Goal: Transaction & Acquisition: Subscribe to service/newsletter

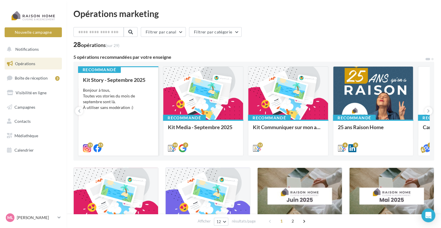
click at [139, 94] on div "Bonjour à tous, Toutes vos stories du mois de septembre sont là. À utiliser san…" at bounding box center [118, 98] width 70 height 23
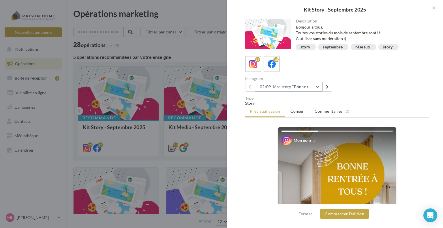
click at [299, 88] on button "02/09 1ère story "Bonne rentrée"" at bounding box center [289, 87] width 68 height 10
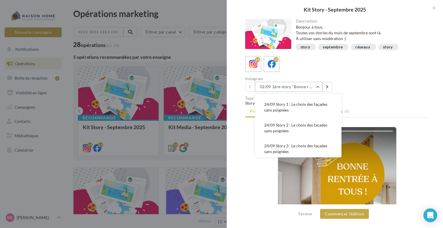
scroll to position [188, 0]
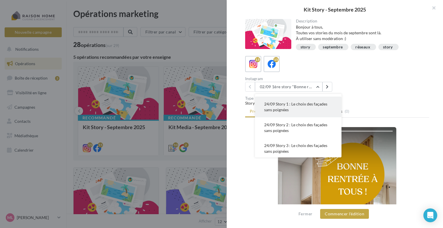
click at [295, 105] on span "24/09 Story 1 : Le choix des façades sans poignées" at bounding box center [295, 107] width 63 height 11
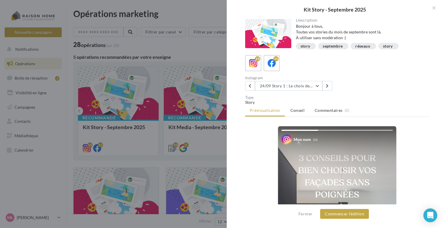
scroll to position [0, 0]
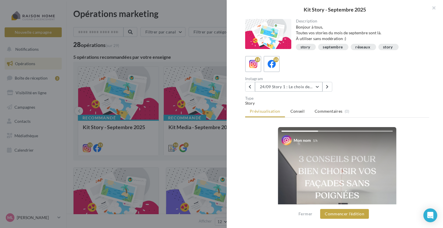
click at [312, 88] on button "24/09 Story 1 : Le choix des façades sans poignées" at bounding box center [289, 87] width 68 height 10
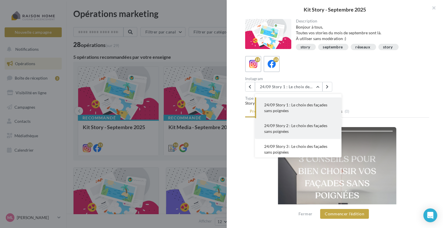
click at [296, 133] on button "24/09 Story 2 : Le choix des façades sans poignées" at bounding box center [298, 128] width 87 height 21
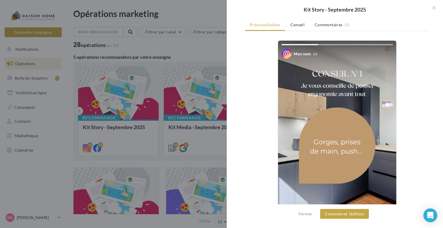
scroll to position [135, 0]
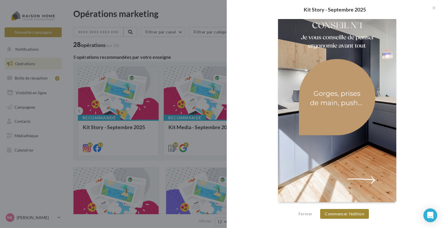
click at [342, 215] on button "Commencer l'édition" at bounding box center [344, 214] width 49 height 10
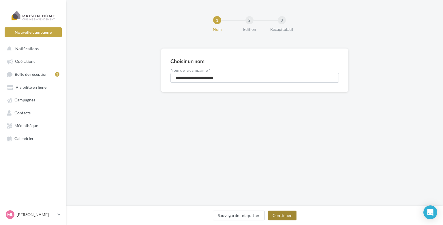
click at [277, 217] on button "Continuer" at bounding box center [282, 216] width 29 height 10
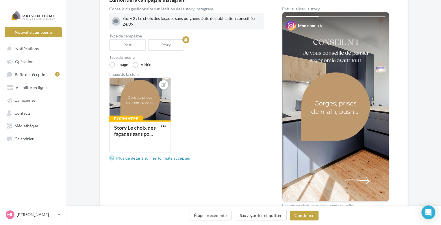
scroll to position [61, 0]
click at [307, 218] on button "Continuer" at bounding box center [304, 216] width 29 height 10
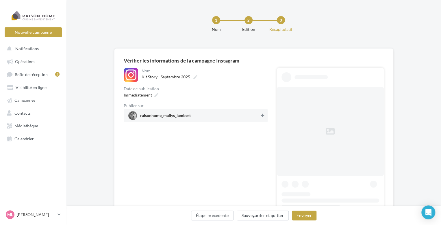
click at [265, 115] on button at bounding box center [262, 115] width 6 height 7
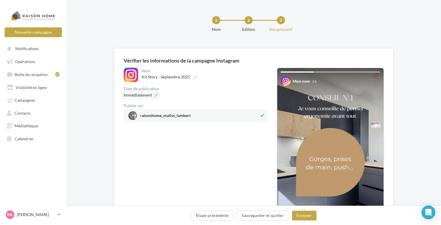
click at [156, 94] on icon at bounding box center [156, 95] width 4 height 4
click at [212, 96] on div "Immédiatement" at bounding box center [196, 95] width 144 height 8
click at [305, 214] on button "Envoyer" at bounding box center [304, 216] width 25 height 10
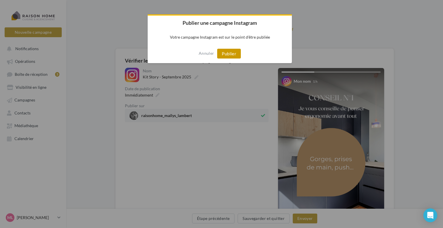
click at [230, 57] on button "Publier" at bounding box center [229, 54] width 24 height 10
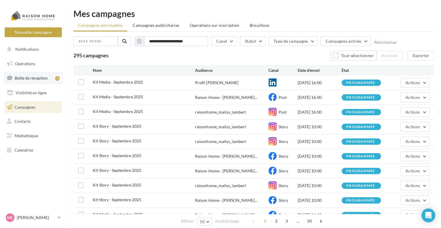
click at [36, 77] on span "Boîte de réception" at bounding box center [31, 78] width 33 height 5
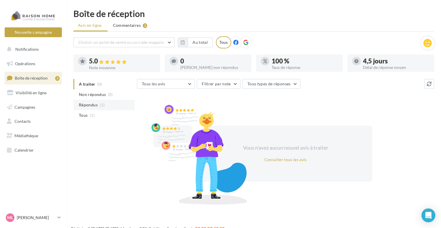
click at [91, 104] on span "Répondus" at bounding box center [88, 105] width 19 height 6
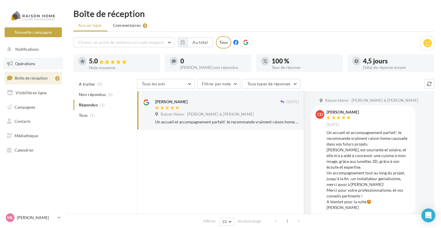
click at [35, 66] on link "Opérations" at bounding box center [32, 64] width 59 height 12
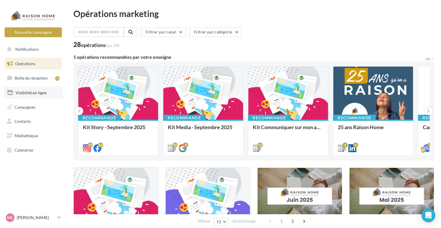
click at [33, 91] on span "Visibilité en ligne" at bounding box center [31, 92] width 31 height 5
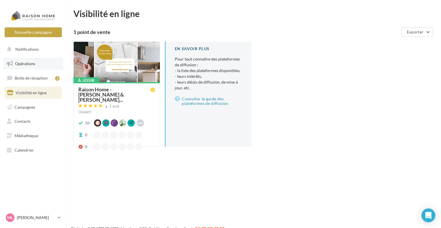
click at [35, 59] on link "Opérations" at bounding box center [32, 64] width 59 height 12
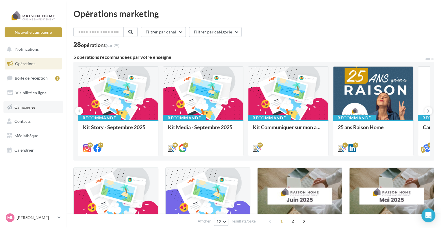
click at [35, 108] on span "Campagnes" at bounding box center [24, 107] width 21 height 5
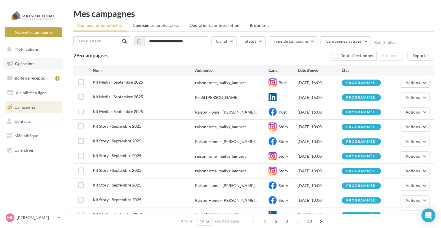
click at [28, 60] on link "Opérations" at bounding box center [32, 64] width 59 height 12
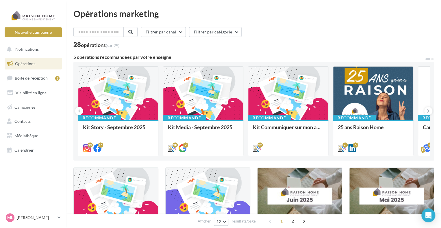
click at [133, 124] on div "Kit Story - Septembre 2025 Bonjour à tous, Toutes vos stories du mois de septem…" at bounding box center [118, 137] width 70 height 26
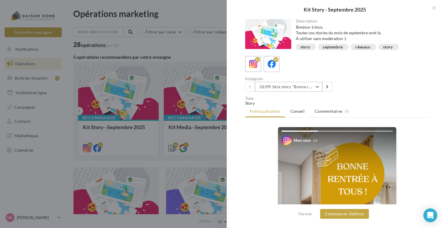
click at [311, 88] on button "02/09 1ère story "Bonne rentrée"" at bounding box center [289, 87] width 68 height 10
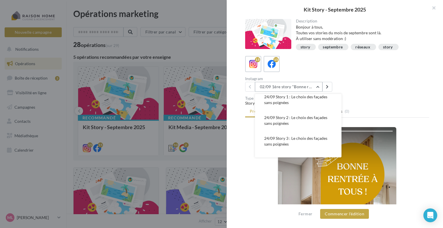
scroll to position [196, 0]
click at [305, 139] on span "24/09 Story 3 : Le choix des façades sans poignées" at bounding box center [295, 140] width 63 height 11
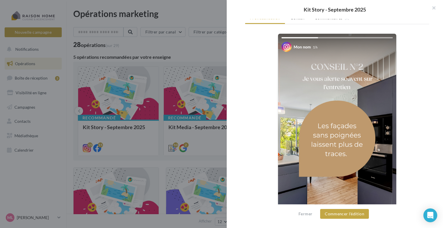
scroll to position [94, 0]
click at [346, 215] on button "Commencer l'édition" at bounding box center [344, 214] width 49 height 10
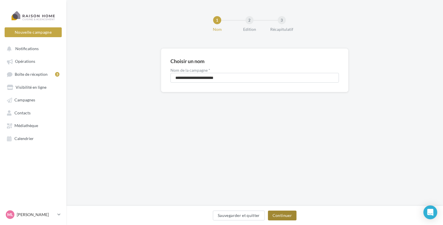
click at [280, 217] on button "Continuer" at bounding box center [282, 216] width 29 height 10
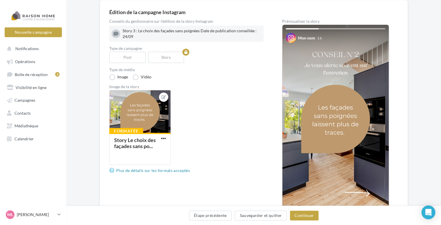
scroll to position [49, 0]
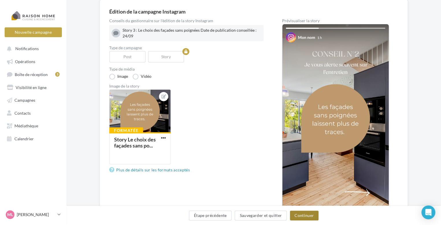
click at [301, 212] on button "Continuer" at bounding box center [304, 216] width 29 height 10
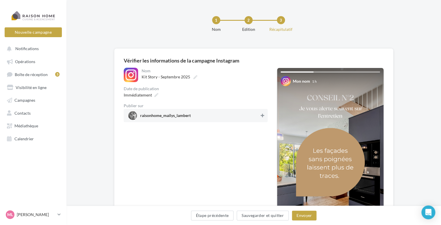
click at [262, 115] on icon at bounding box center [261, 116] width 3 height 4
click at [303, 218] on button "Envoyer" at bounding box center [304, 216] width 25 height 10
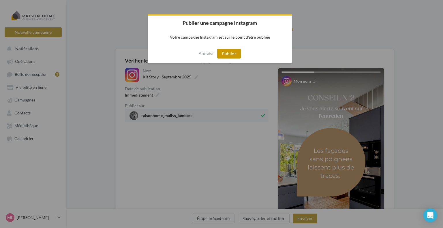
click at [230, 51] on button "Publier" at bounding box center [229, 54] width 24 height 10
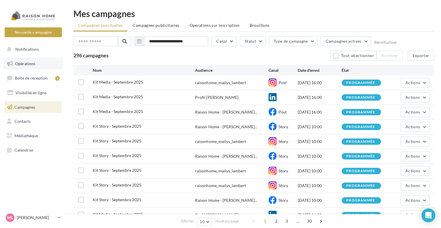
click at [44, 63] on link "Opérations" at bounding box center [32, 64] width 59 height 12
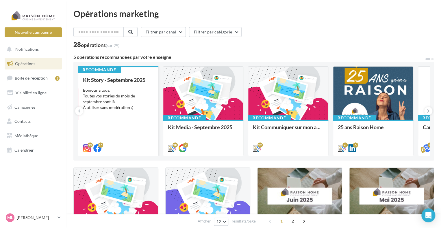
click at [129, 94] on div "Bonjour à tous, Toutes vos stories du mois de septembre sont là. À utiliser san…" at bounding box center [118, 98] width 70 height 23
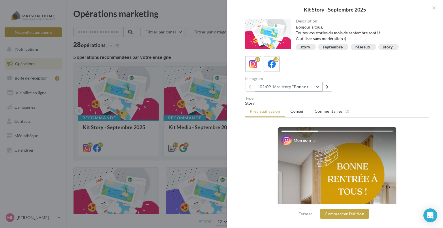
click at [280, 85] on button "02/09 1ère story "Bonne rentrée"" at bounding box center [289, 87] width 68 height 10
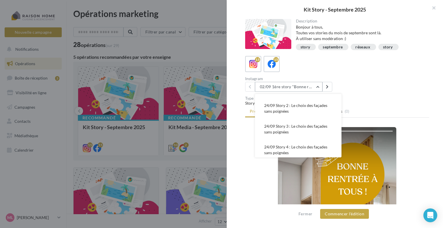
scroll to position [208, 0]
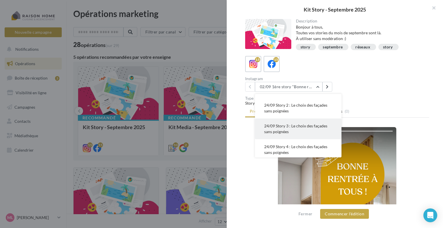
click at [281, 128] on span "24/09 Story 3 : Le choix des façades sans poignées" at bounding box center [295, 129] width 63 height 11
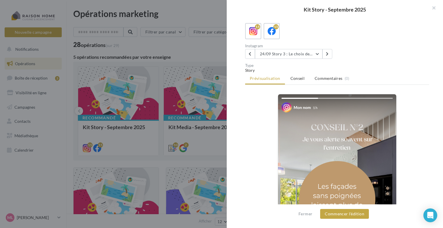
scroll to position [31, 0]
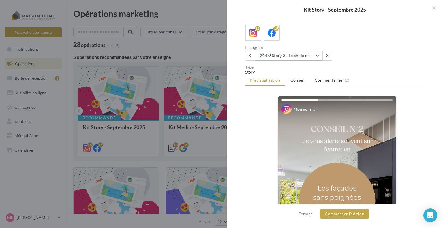
click at [312, 57] on button "24/09 Story 3 : Le choix des façades sans poignées" at bounding box center [289, 56] width 68 height 10
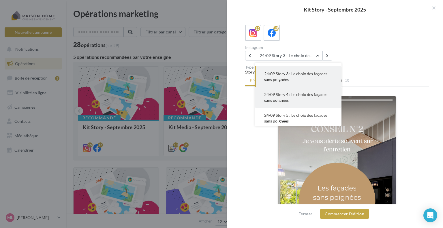
click at [296, 97] on button "24/09 Story 4 : Le choix des façades sans poignées" at bounding box center [298, 97] width 87 height 21
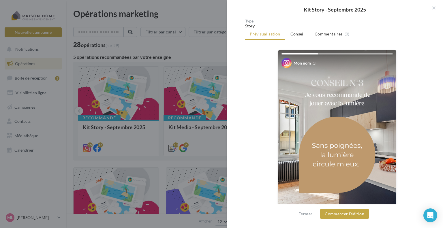
scroll to position [94, 0]
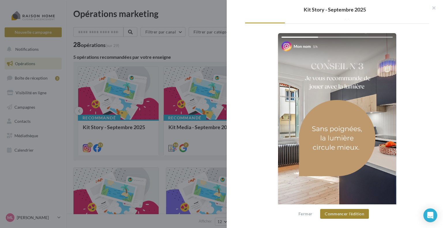
click at [353, 215] on button "Commencer l'édition" at bounding box center [344, 214] width 49 height 10
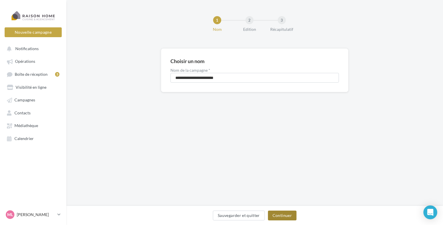
click at [289, 216] on button "Continuer" at bounding box center [282, 216] width 29 height 10
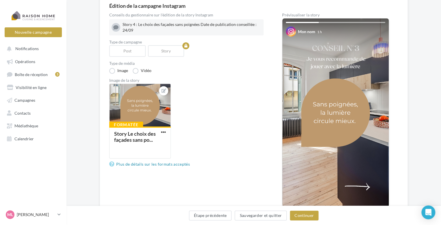
scroll to position [55, 0]
click at [300, 215] on button "Continuer" at bounding box center [304, 216] width 29 height 10
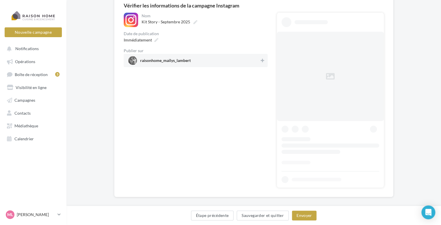
click at [218, 63] on span "raisonhome_mailys_lambert" at bounding box center [193, 60] width 131 height 9
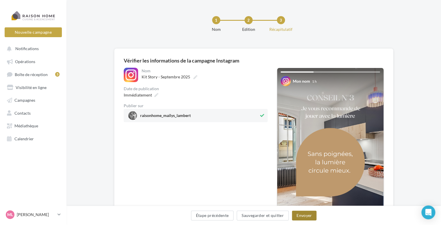
click at [301, 215] on button "Envoyer" at bounding box center [304, 216] width 25 height 10
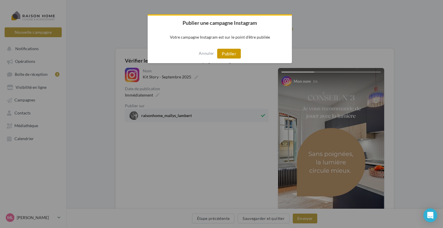
click at [230, 53] on button "Publier" at bounding box center [229, 54] width 24 height 10
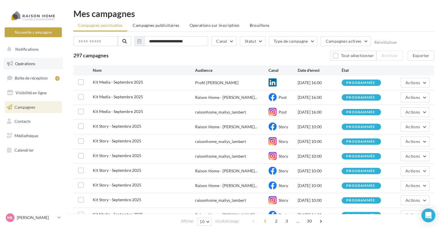
click at [37, 65] on link "Opérations" at bounding box center [32, 64] width 59 height 12
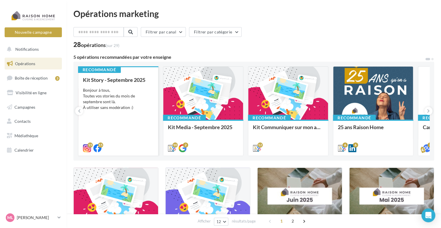
click at [118, 93] on div "Bonjour à tous, Toutes vos stories du mois de septembre sont là. À utiliser san…" at bounding box center [118, 98] width 70 height 23
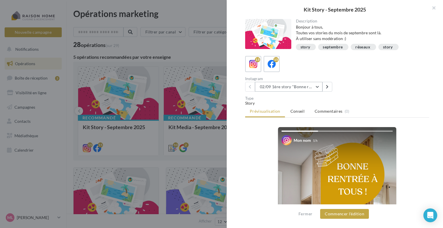
click at [296, 86] on button "02/09 1ère story "Bonne rentrée"" at bounding box center [289, 87] width 68 height 10
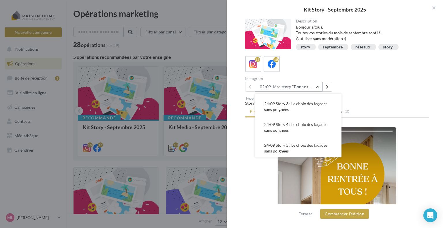
scroll to position [231, 0]
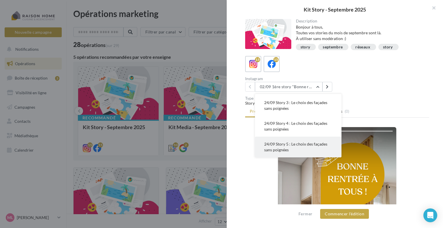
click at [289, 143] on span "24/09 Story 5 : Le choix des façades sans poignées" at bounding box center [295, 147] width 63 height 11
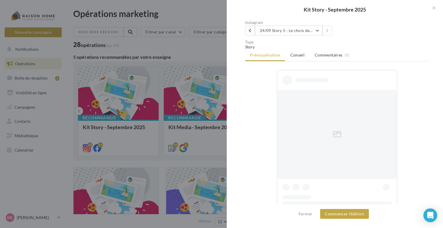
scroll to position [57, 0]
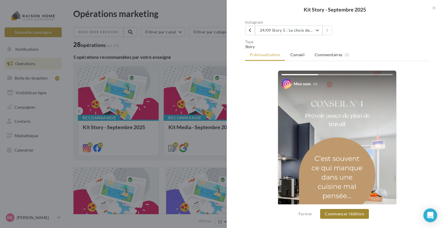
click at [334, 214] on button "Commencer l'édition" at bounding box center [344, 214] width 49 height 10
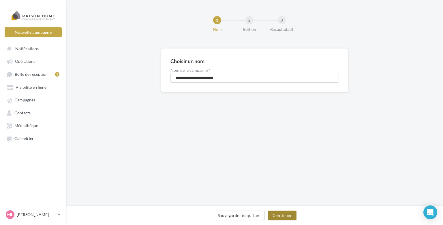
click at [279, 217] on button "Continuer" at bounding box center [282, 216] width 29 height 10
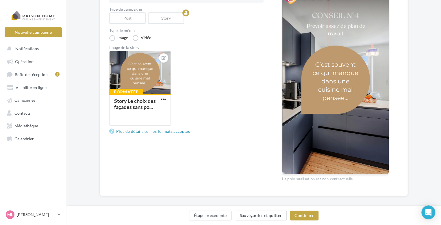
scroll to position [91, 0]
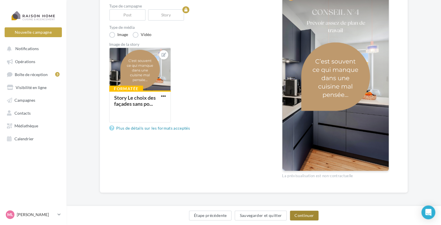
click at [306, 214] on button "Continuer" at bounding box center [304, 216] width 29 height 10
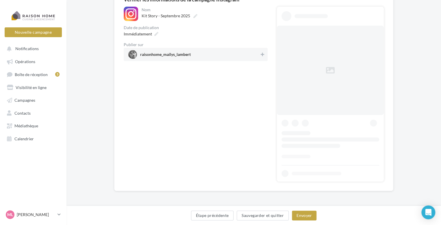
click at [259, 53] on span "raisonhome_mailys_lambert" at bounding box center [193, 54] width 131 height 9
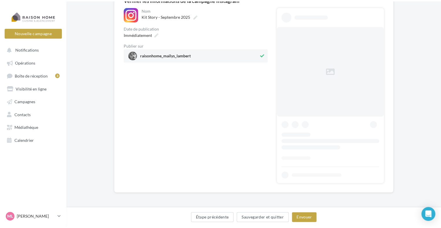
scroll to position [0, 0]
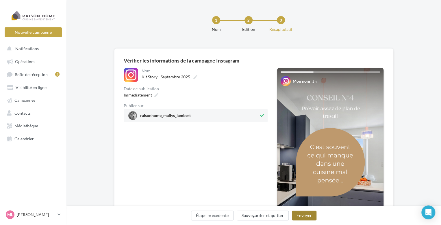
click at [299, 216] on button "Envoyer" at bounding box center [304, 216] width 25 height 10
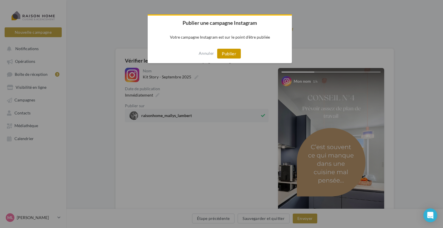
click at [230, 53] on button "Publier" at bounding box center [229, 54] width 24 height 10
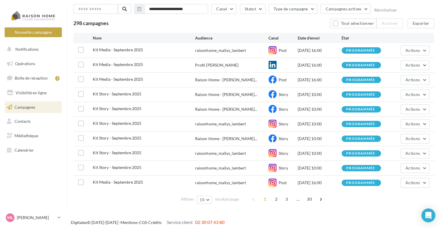
scroll to position [34, 0]
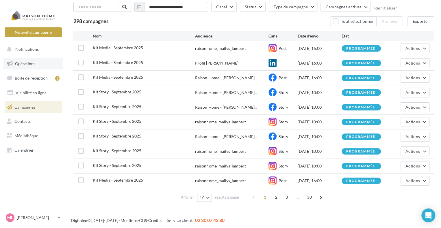
click at [37, 64] on link "Opérations" at bounding box center [32, 64] width 59 height 12
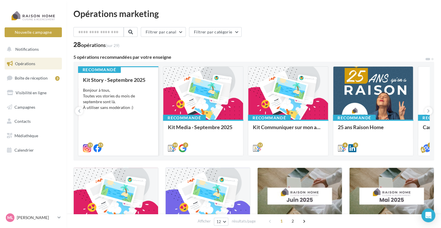
click at [115, 92] on div "Bonjour à tous, Toutes vos stories du mois de septembre sont là. À utiliser san…" at bounding box center [118, 98] width 70 height 23
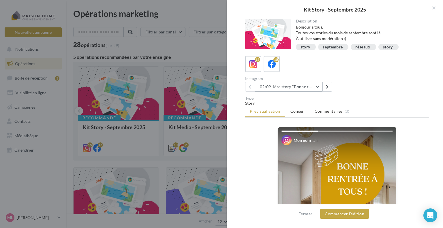
click at [316, 86] on button "02/09 1ère story "Bonne rentrée"" at bounding box center [289, 87] width 68 height 10
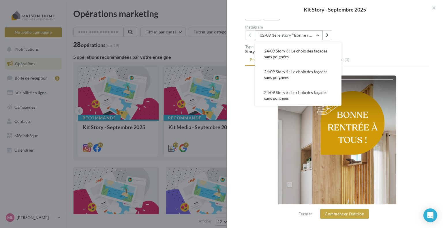
scroll to position [53, 0]
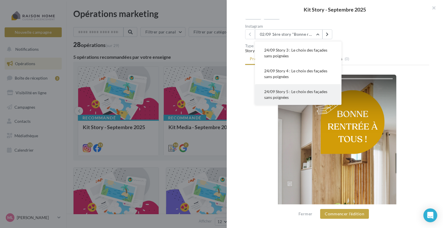
click at [295, 89] on span "24/09 Story 5 : Le choix des façades sans poignées" at bounding box center [295, 94] width 63 height 11
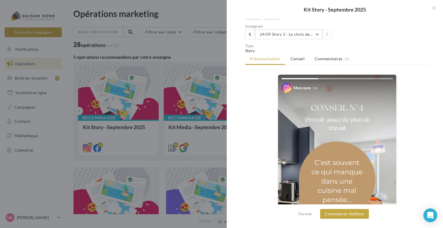
scroll to position [108, 0]
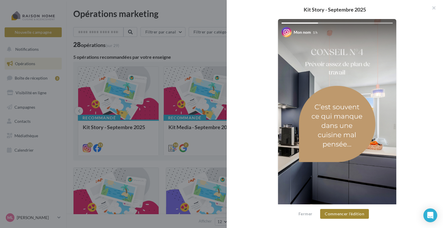
click at [349, 217] on button "Commencer l'édition" at bounding box center [344, 214] width 49 height 10
